Goal: Check status: Check status

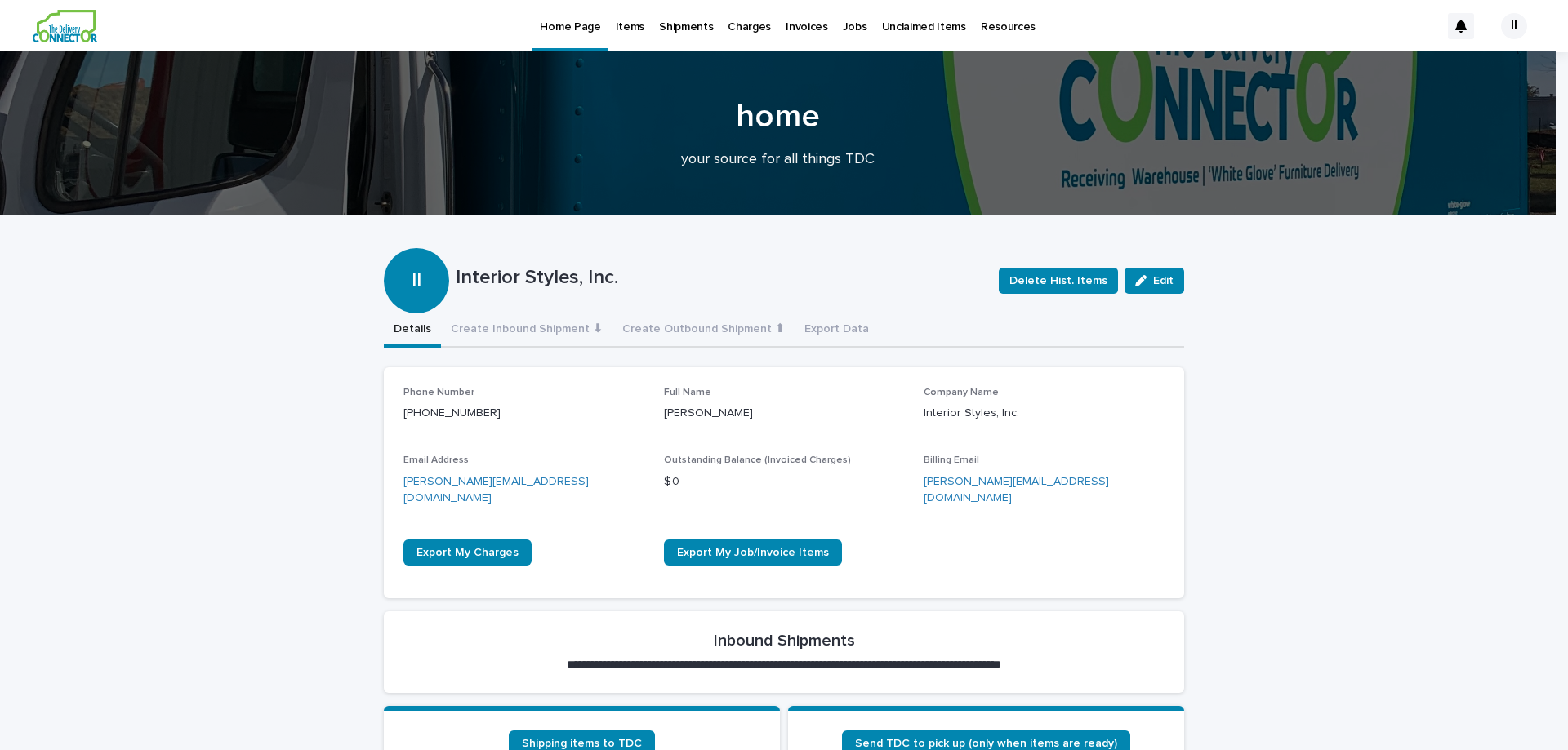
click at [686, 30] on p "Shipments" at bounding box center [686, 17] width 54 height 34
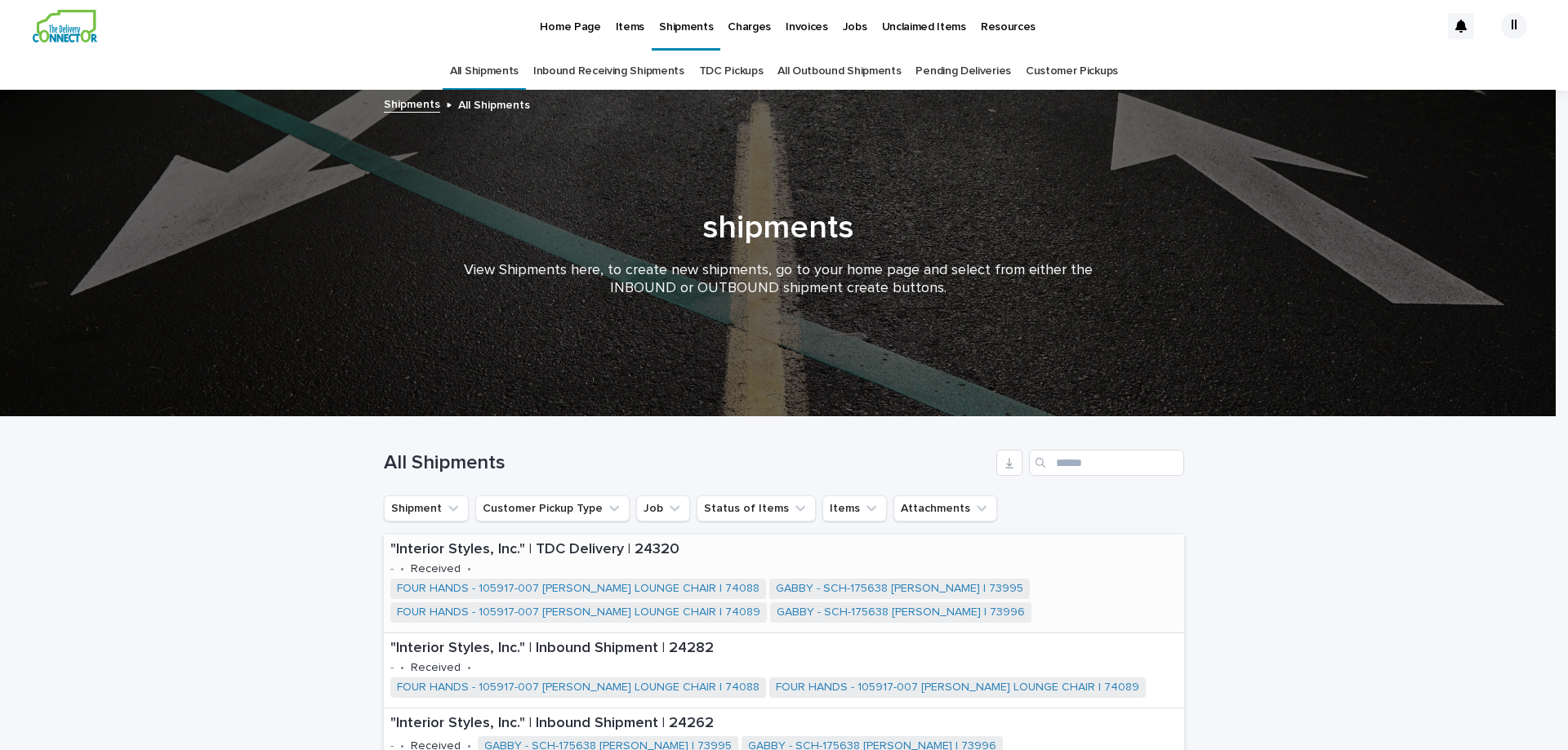
click at [447, 557] on p ""Interior Styles, Inc." | TDC Delivery | 24320" at bounding box center [784, 550] width 788 height 18
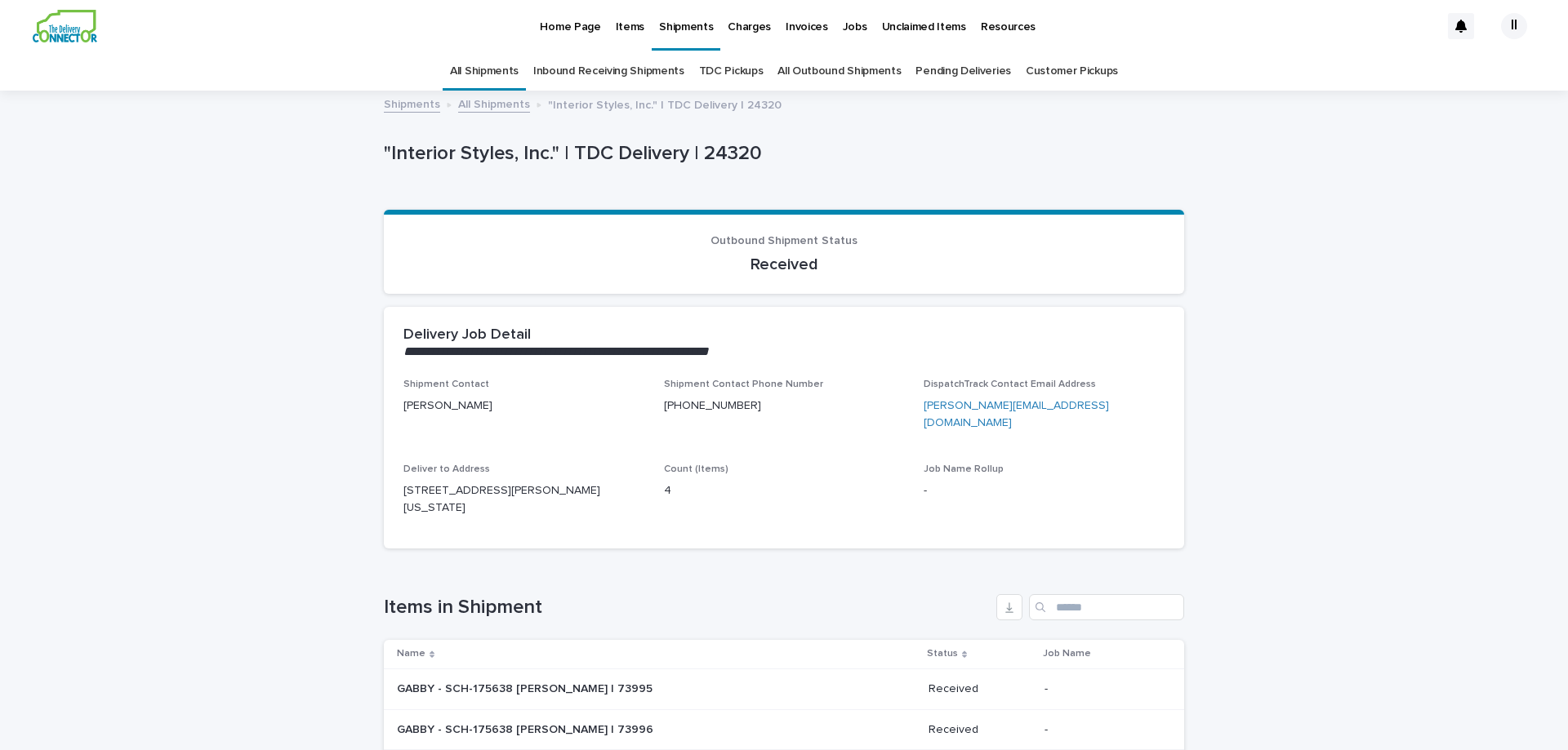
click at [976, 78] on link "Pending Deliveries" at bounding box center [963, 72] width 95 height 38
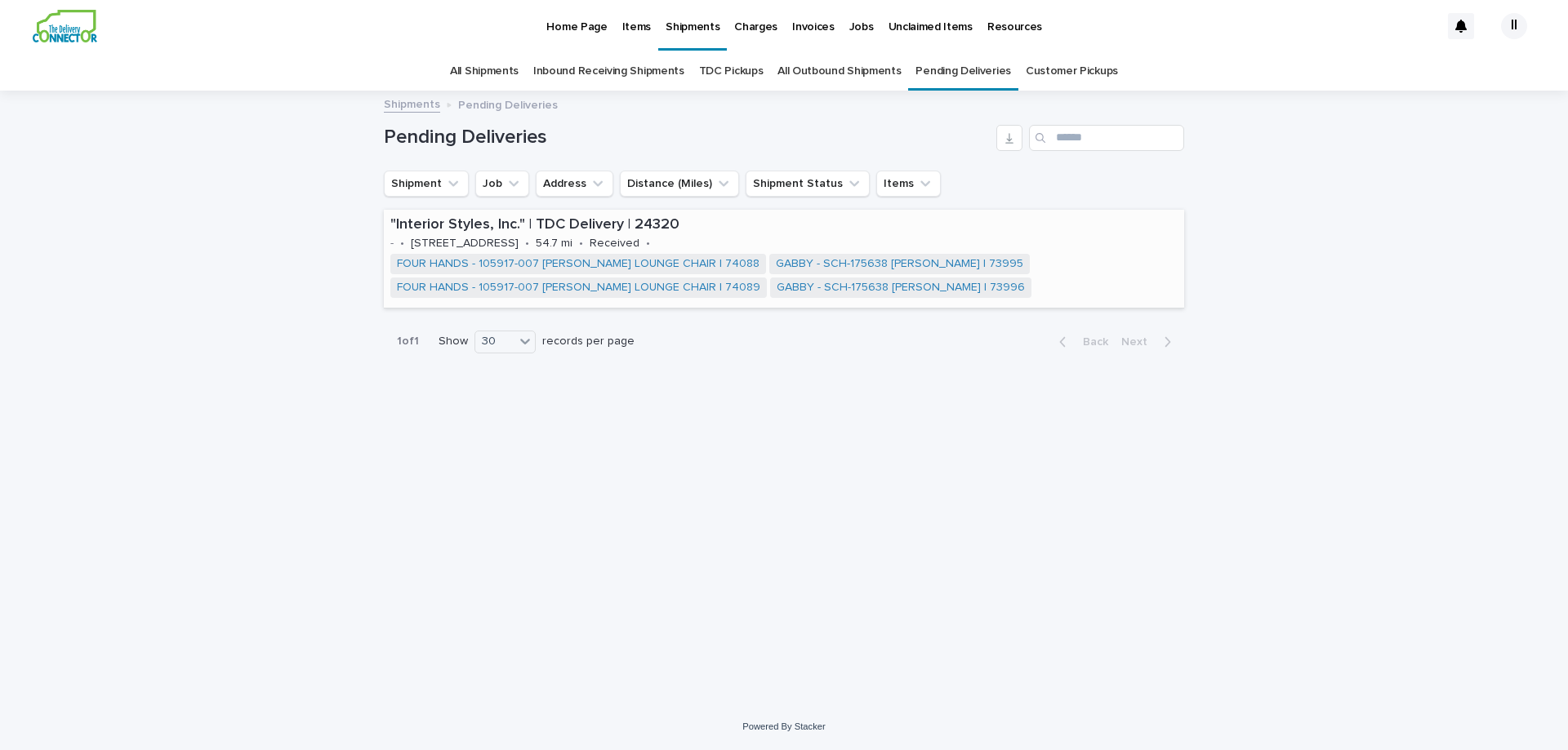
click at [643, 229] on p ""Interior Styles, Inc." | TDC Delivery | 24320" at bounding box center [784, 226] width 788 height 18
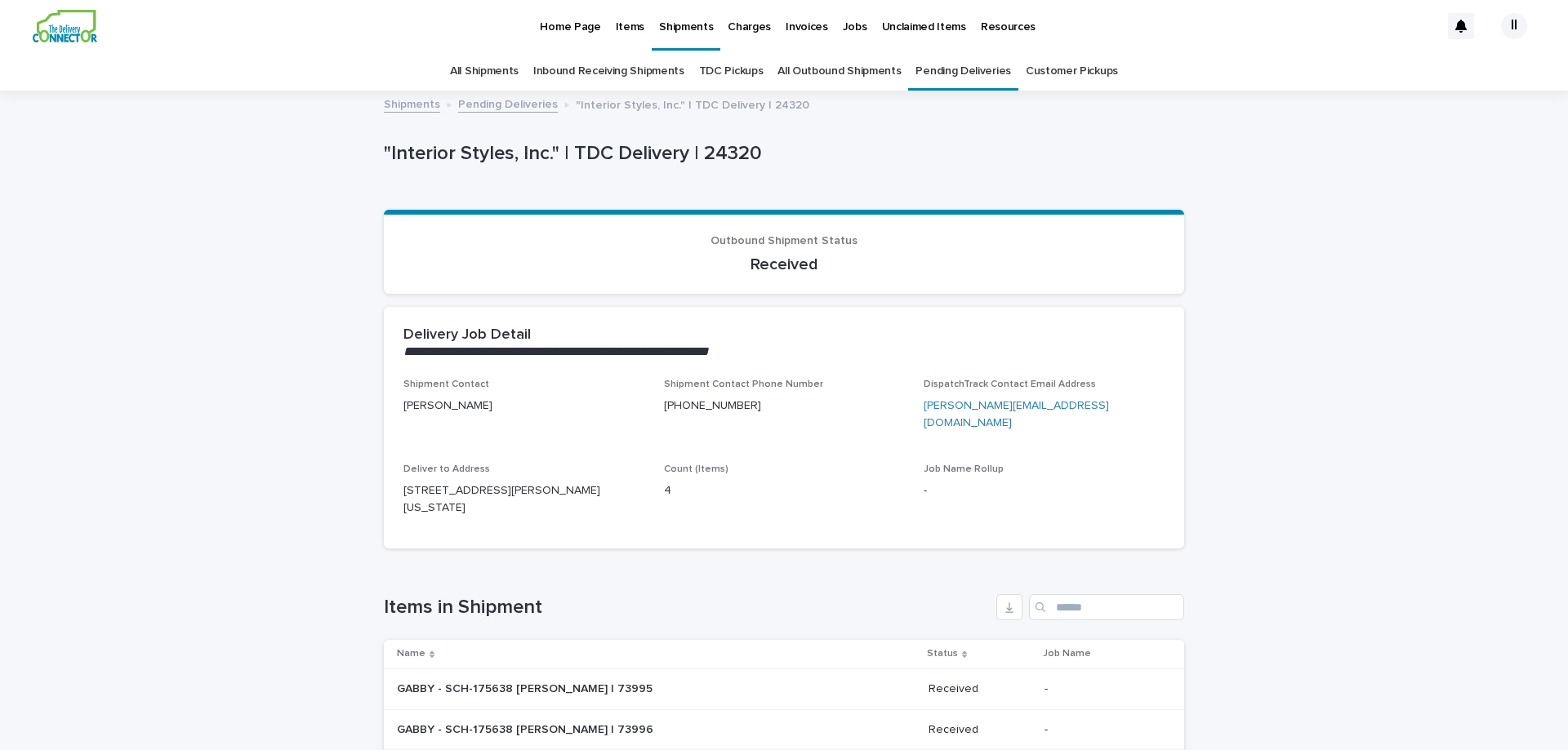
click at [560, 15] on p "Home Page" at bounding box center [570, 17] width 61 height 34
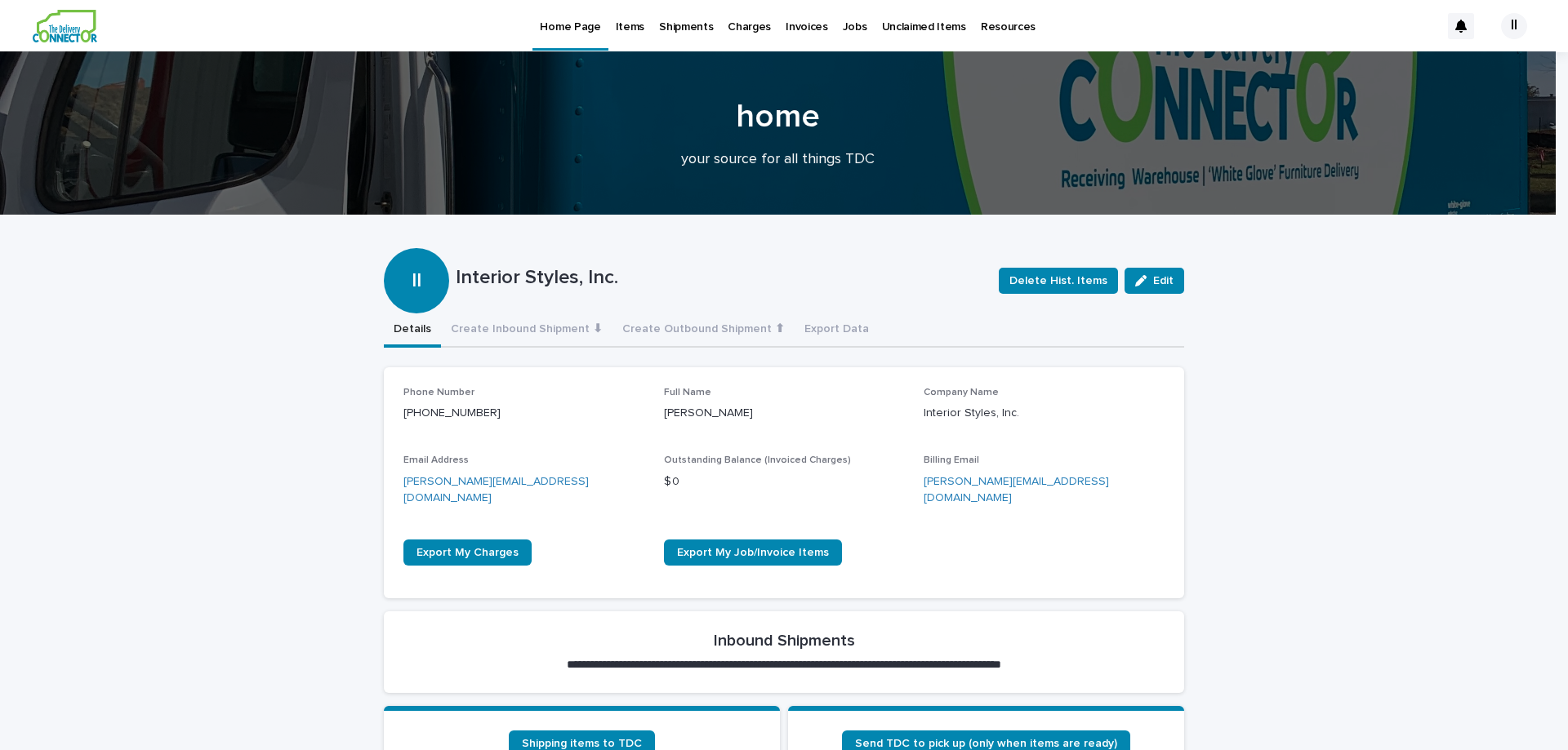
click at [987, 20] on p "Resources" at bounding box center [1008, 17] width 55 height 34
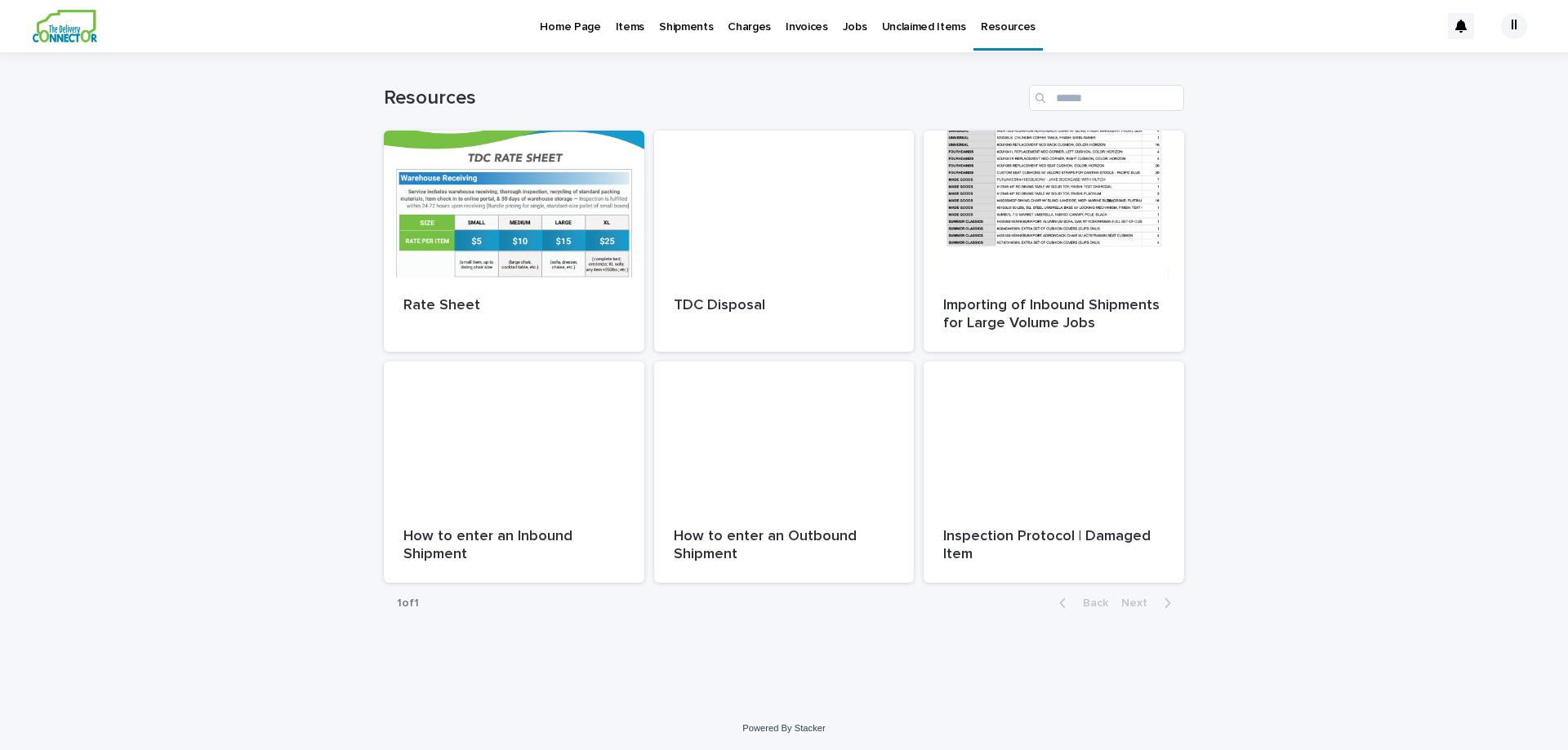
scroll to position [2, 0]
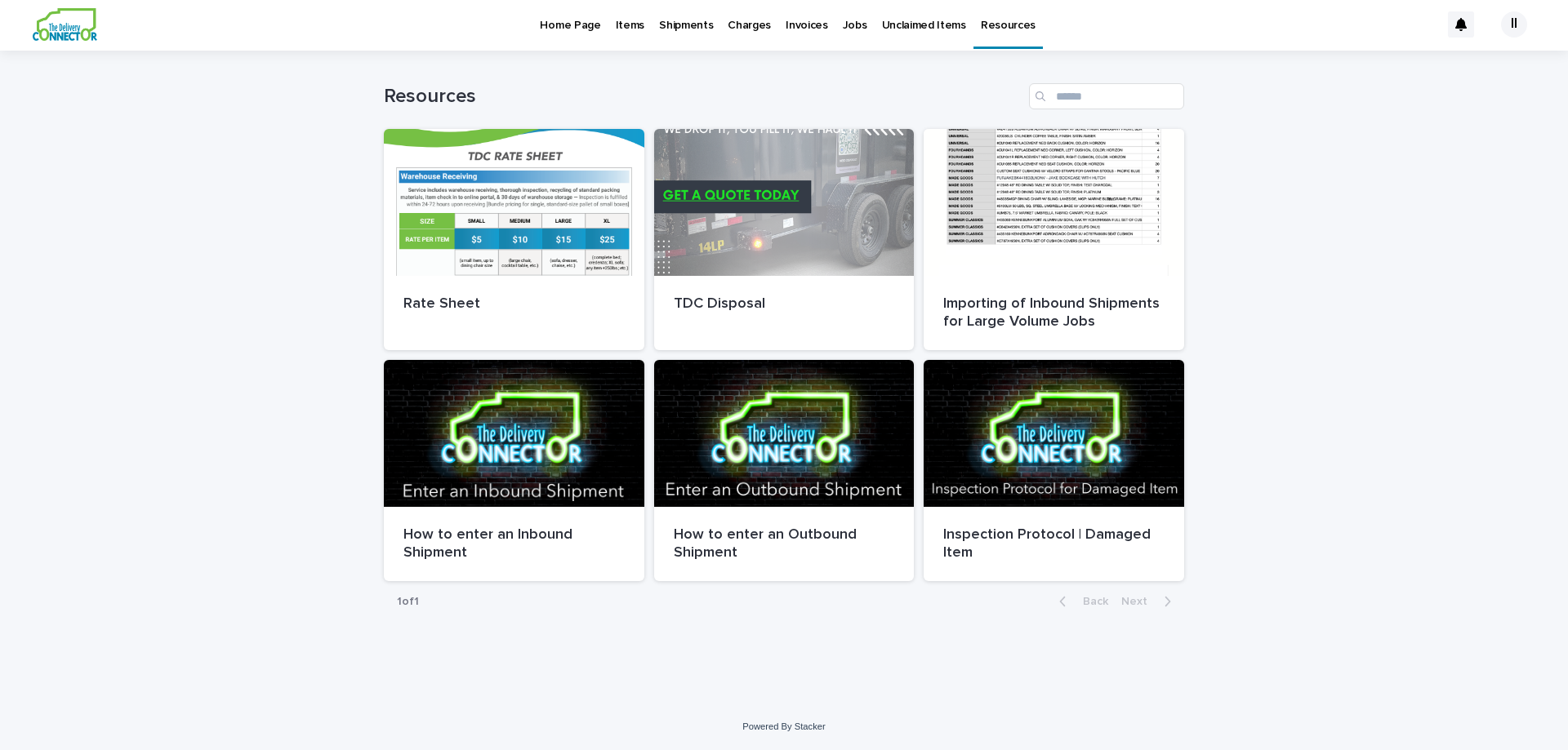
click at [1510, 22] on div "II" at bounding box center [1514, 24] width 26 height 26
click at [73, 37] on div at bounding box center [784, 24] width 1568 height 52
click at [73, 37] on img at bounding box center [64, 24] width 64 height 32
